Goal: Register for event/course

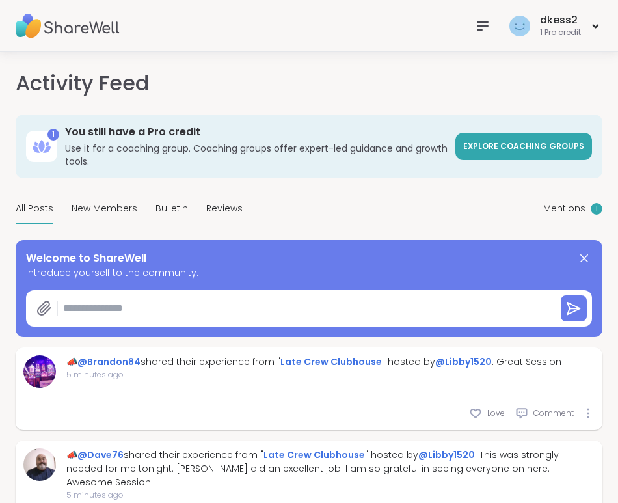
type textarea "*"
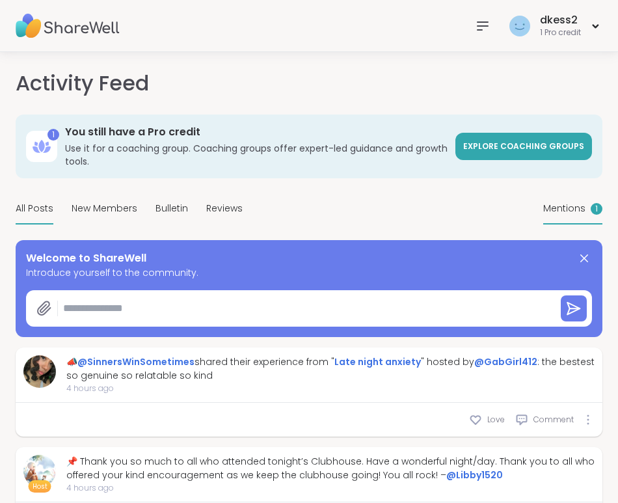
click at [563, 203] on span "Mentions" at bounding box center [564, 209] width 42 height 14
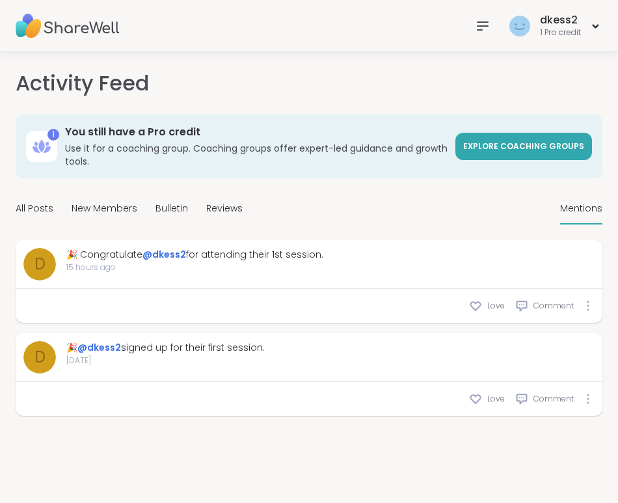
click at [480, 24] on icon at bounding box center [483, 26] width 16 height 16
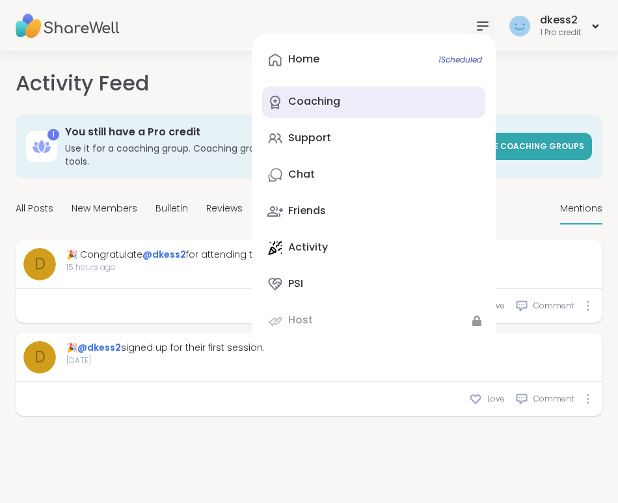
click at [390, 104] on link "Coaching" at bounding box center [373, 102] width 223 height 31
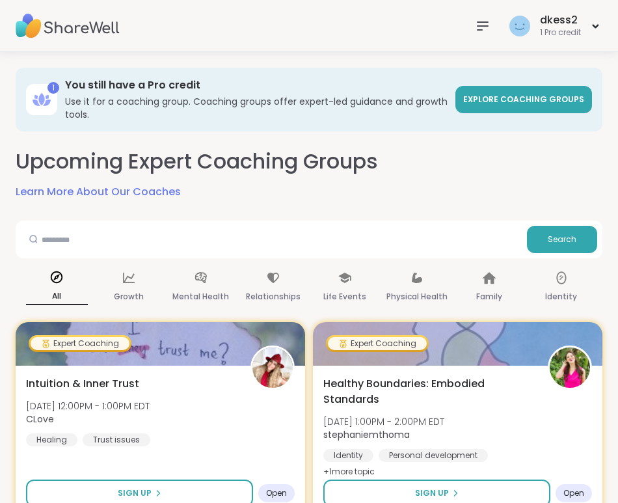
click at [479, 27] on icon at bounding box center [483, 26] width 16 height 16
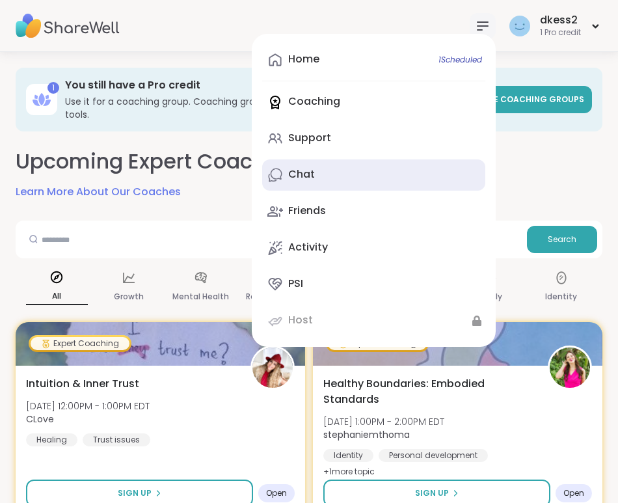
click at [385, 176] on link "Chat" at bounding box center [373, 174] width 223 height 31
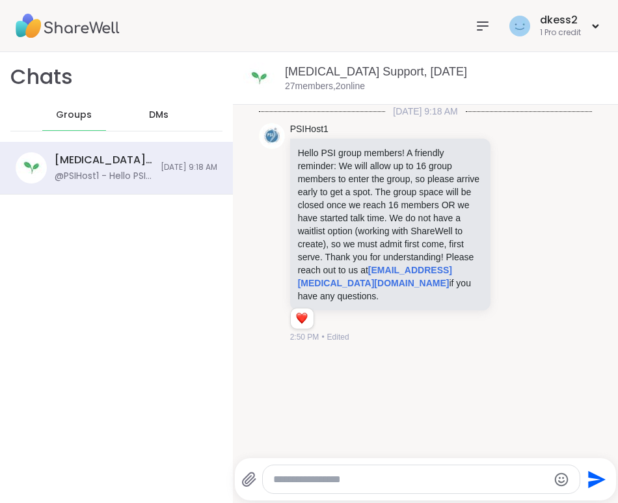
click at [155, 117] on span "DMs" at bounding box center [159, 115] width 20 height 13
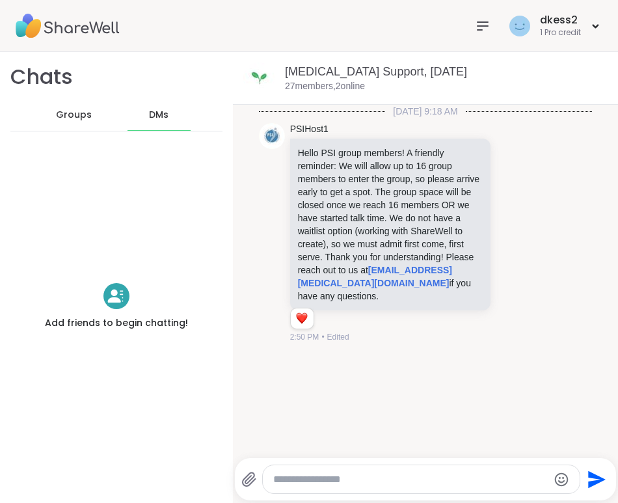
click at [114, 295] on icon at bounding box center [116, 295] width 18 height 13
click at [480, 28] on icon at bounding box center [483, 26] width 16 height 16
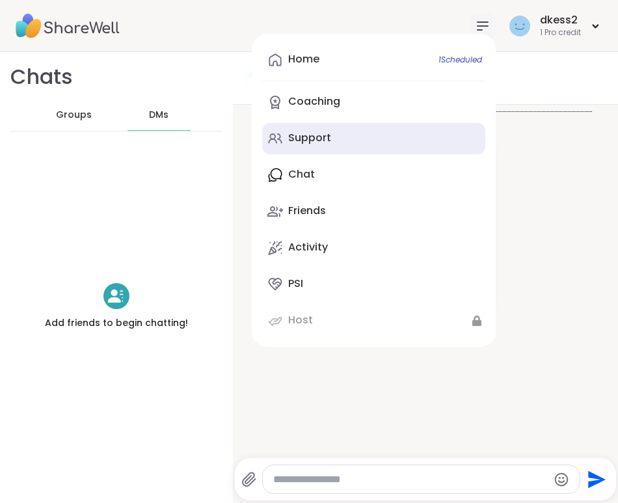
click at [378, 131] on link "Support" at bounding box center [373, 138] width 223 height 31
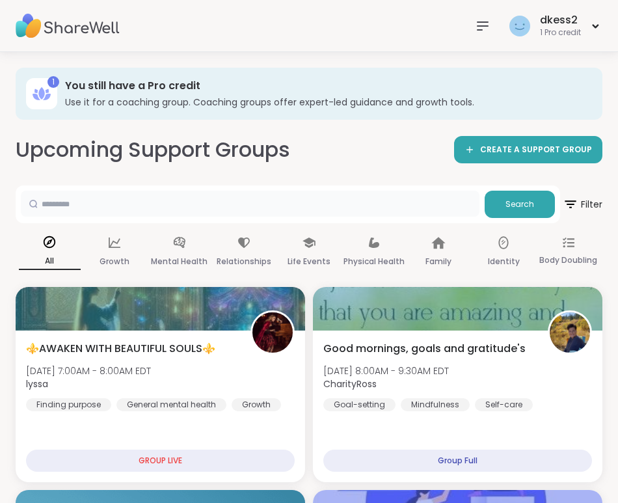
click at [225, 203] on input "text" at bounding box center [250, 204] width 459 height 26
click at [573, 244] on icon at bounding box center [569, 243] width 12 height 12
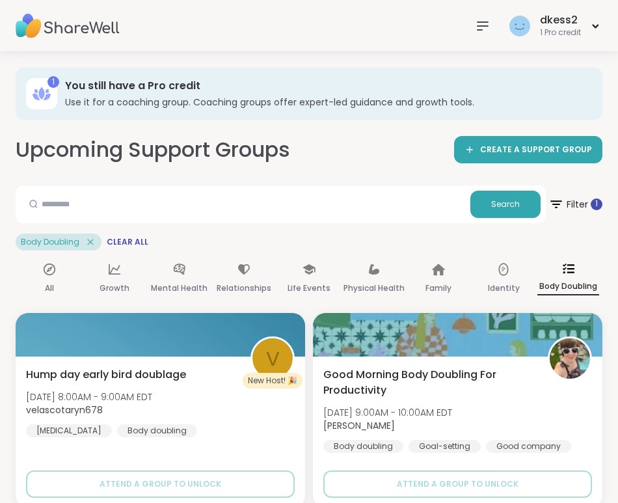
click at [480, 22] on icon at bounding box center [483, 26] width 10 height 8
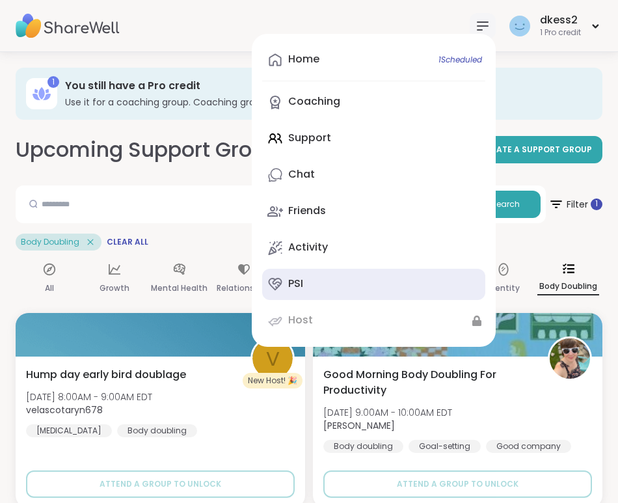
click at [302, 277] on div "PSI" at bounding box center [295, 283] width 15 height 14
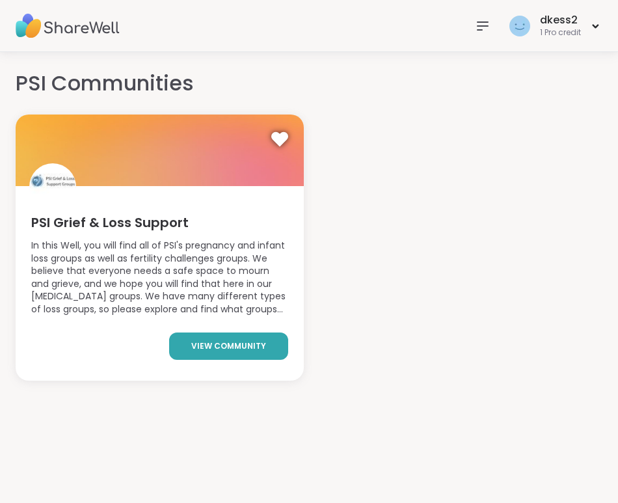
click at [235, 336] on link "view community" at bounding box center [228, 345] width 119 height 27
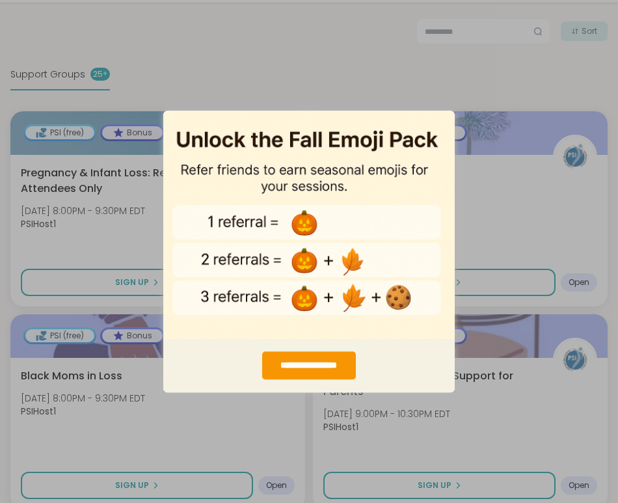
click at [296, 74] on div "**********" at bounding box center [309, 251] width 618 height 503
click at [304, 370] on div "**********" at bounding box center [308, 365] width 93 height 28
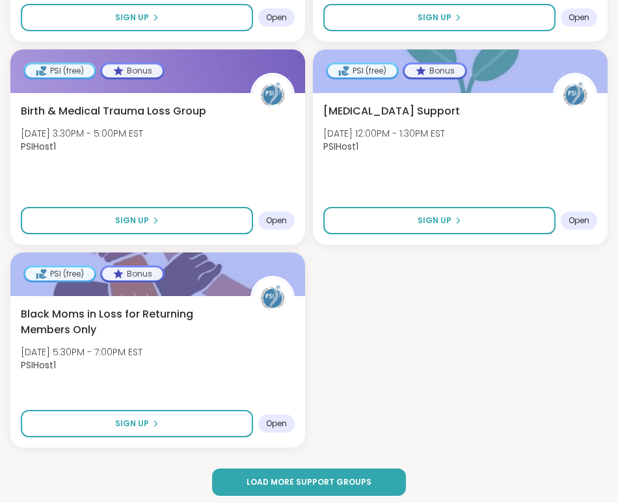
scroll to position [2635, 0]
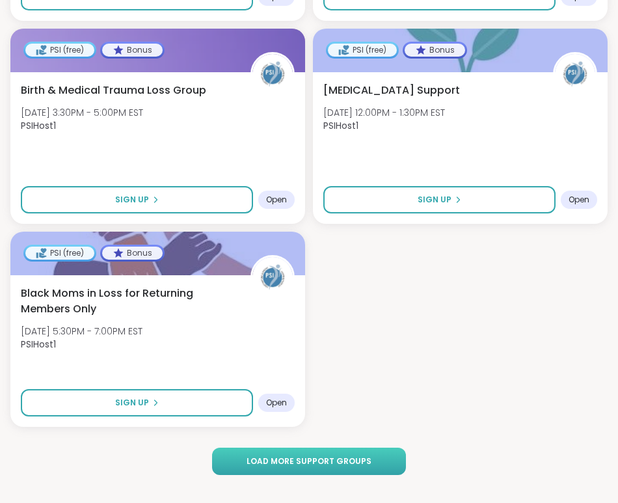
click at [284, 457] on button "Load more support groups" at bounding box center [309, 461] width 194 height 27
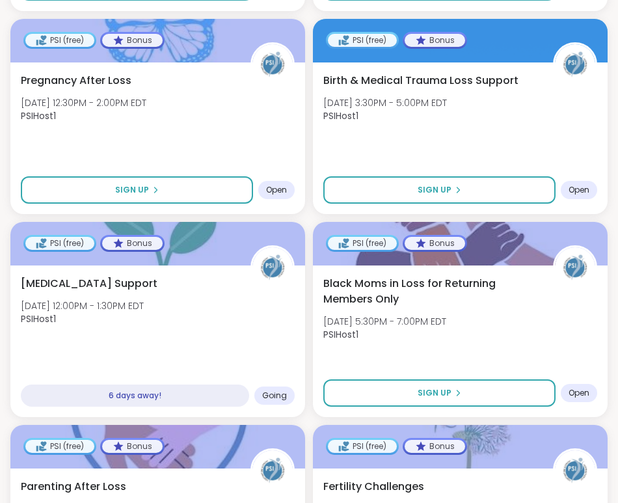
scroll to position [1026, 0]
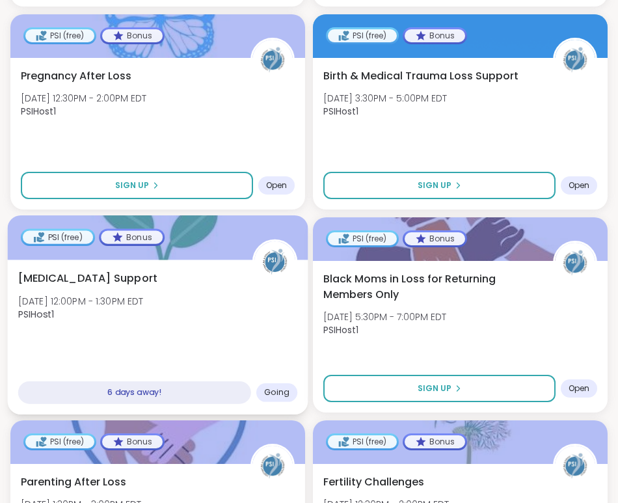
click at [278, 387] on span "Going" at bounding box center [276, 392] width 25 height 10
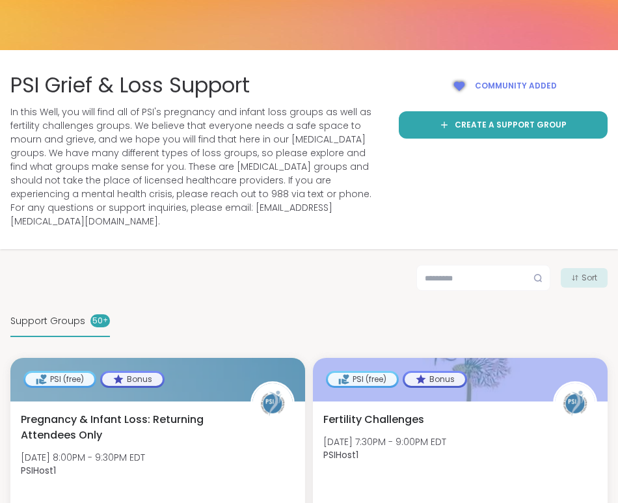
scroll to position [116, 0]
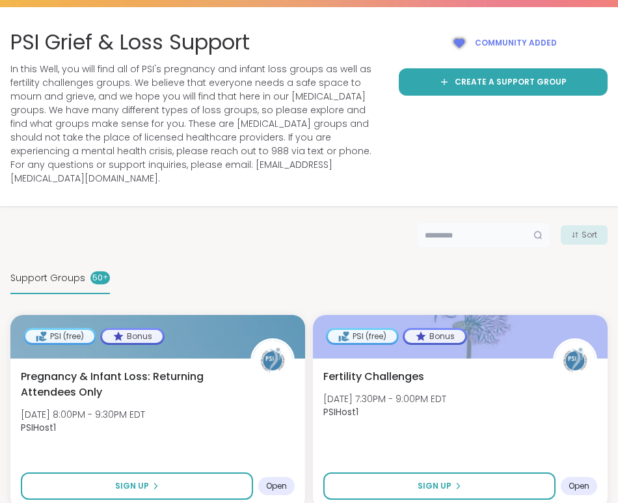
click at [463, 222] on input "text" at bounding box center [483, 235] width 134 height 26
type input "**********"
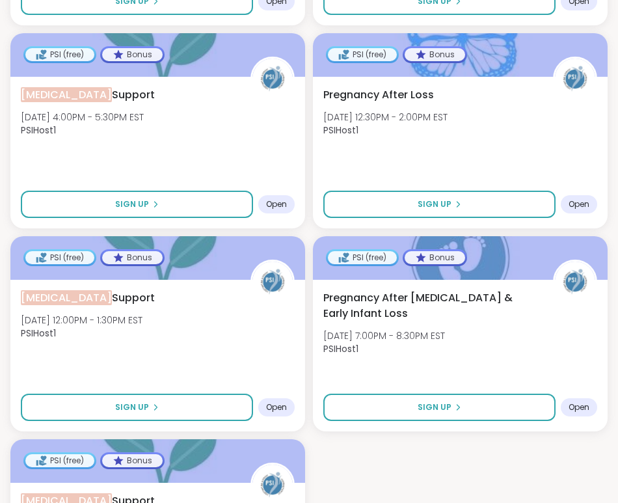
scroll to position [1841, 0]
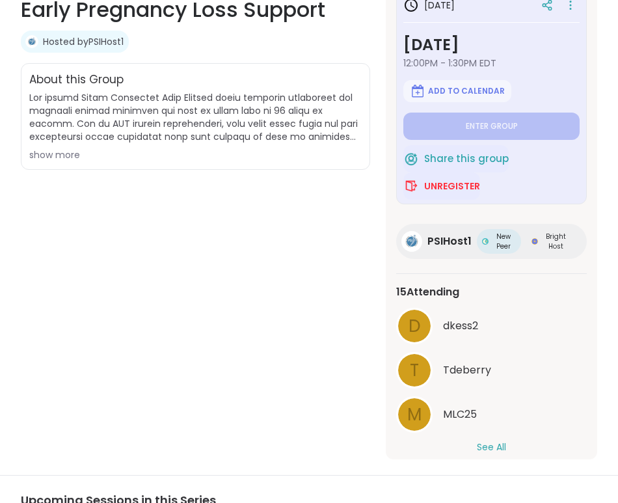
scroll to position [16, 0]
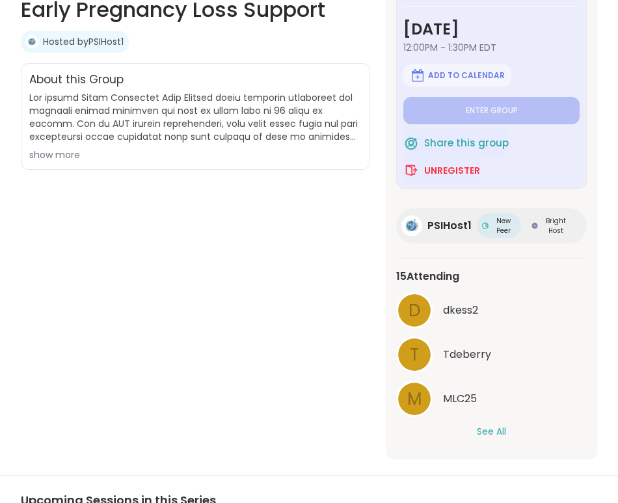
click at [484, 430] on button "See All" at bounding box center [491, 432] width 29 height 14
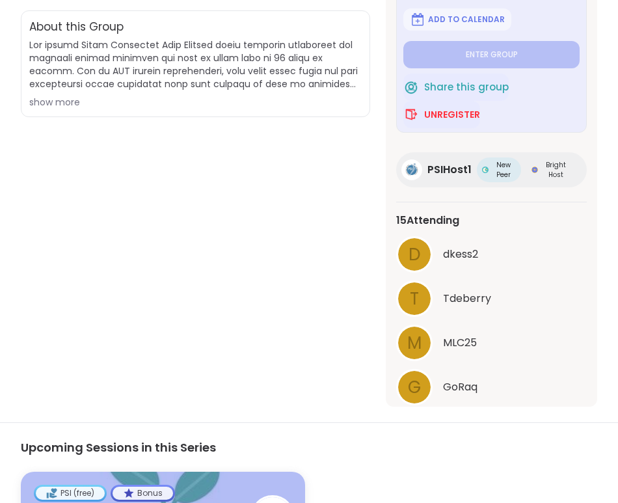
scroll to position [0, 0]
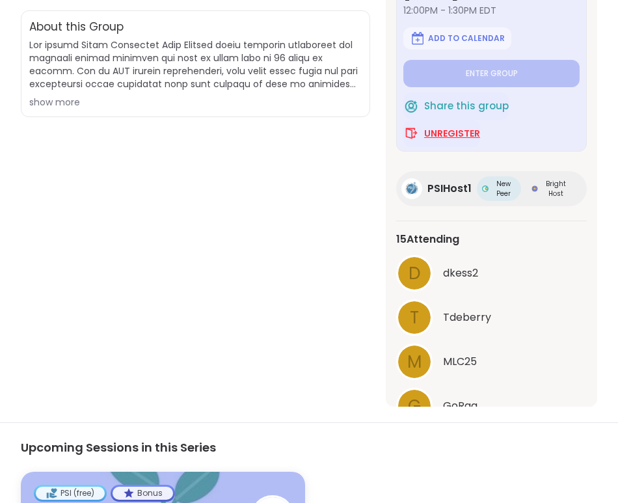
click at [453, 128] on span "Unregister" at bounding box center [452, 133] width 56 height 13
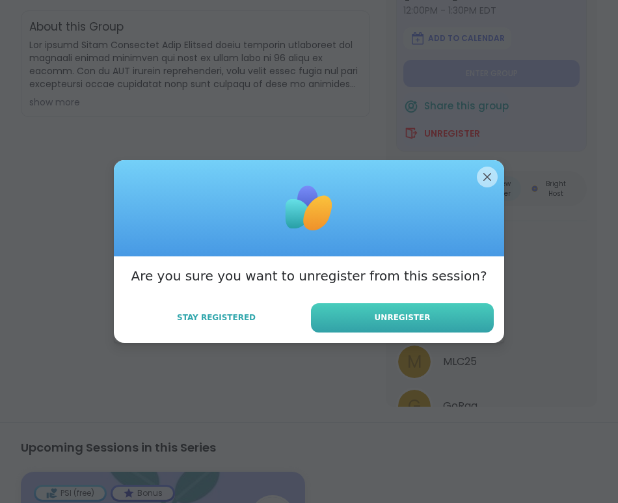
click at [401, 326] on button "Unregister" at bounding box center [402, 317] width 183 height 29
